Goal: Transaction & Acquisition: Download file/media

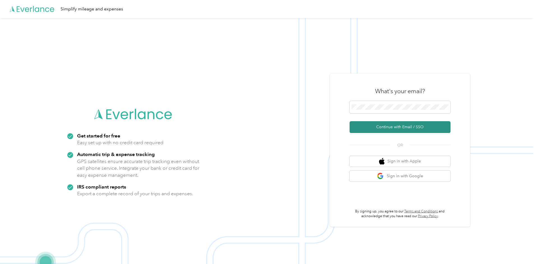
click at [381, 125] on button "Continue with Email / SSO" at bounding box center [400, 127] width 101 height 12
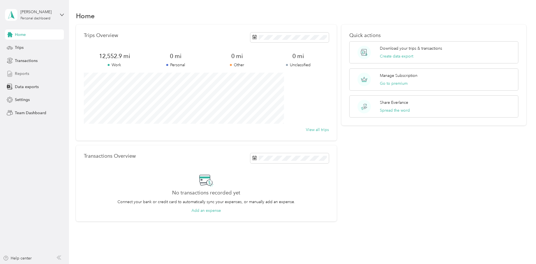
click at [22, 74] on span "Reports" at bounding box center [22, 74] width 14 height 6
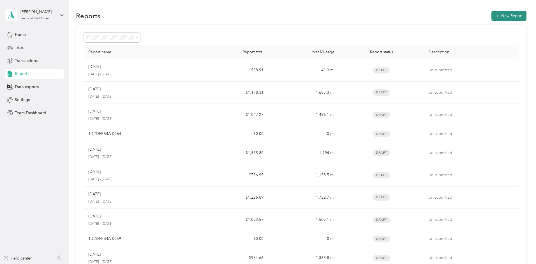
click at [491, 15] on button "New Report" at bounding box center [508, 16] width 35 height 10
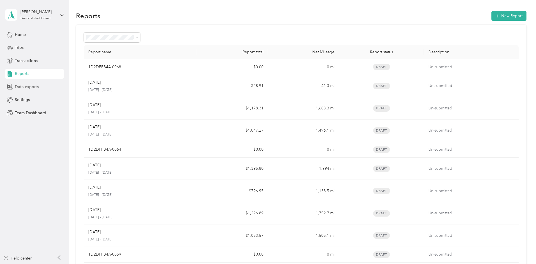
click at [20, 84] on span "Data exports" at bounding box center [27, 87] width 24 height 6
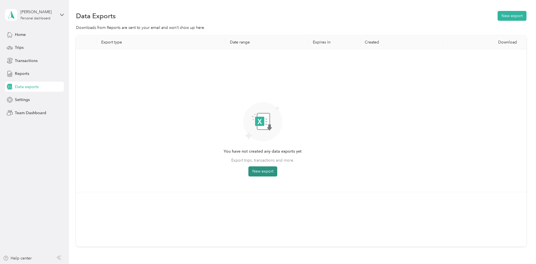
click at [277, 171] on button "New export" at bounding box center [262, 171] width 29 height 10
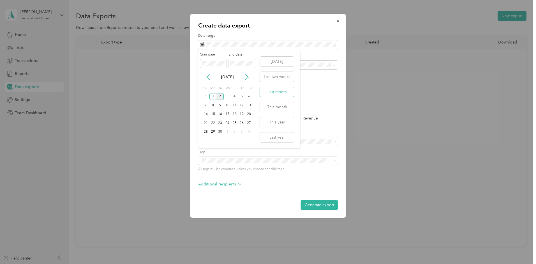
click at [270, 89] on button "Last month" at bounding box center [277, 92] width 34 height 10
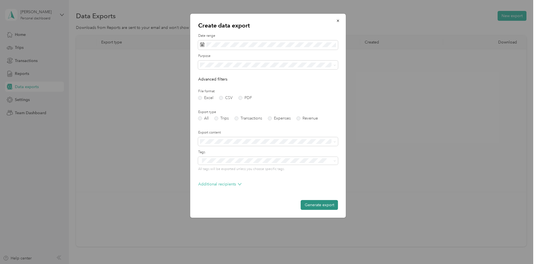
click at [311, 205] on button "Generate export" at bounding box center [319, 205] width 37 height 10
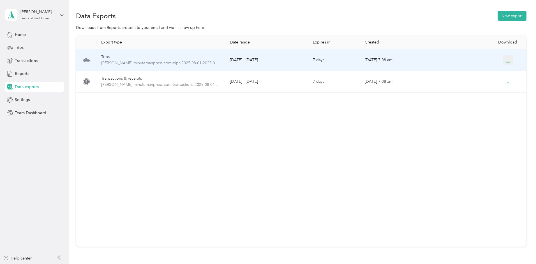
click at [505, 59] on icon "button" at bounding box center [507, 60] width 5 height 5
